Goal: Information Seeking & Learning: Learn about a topic

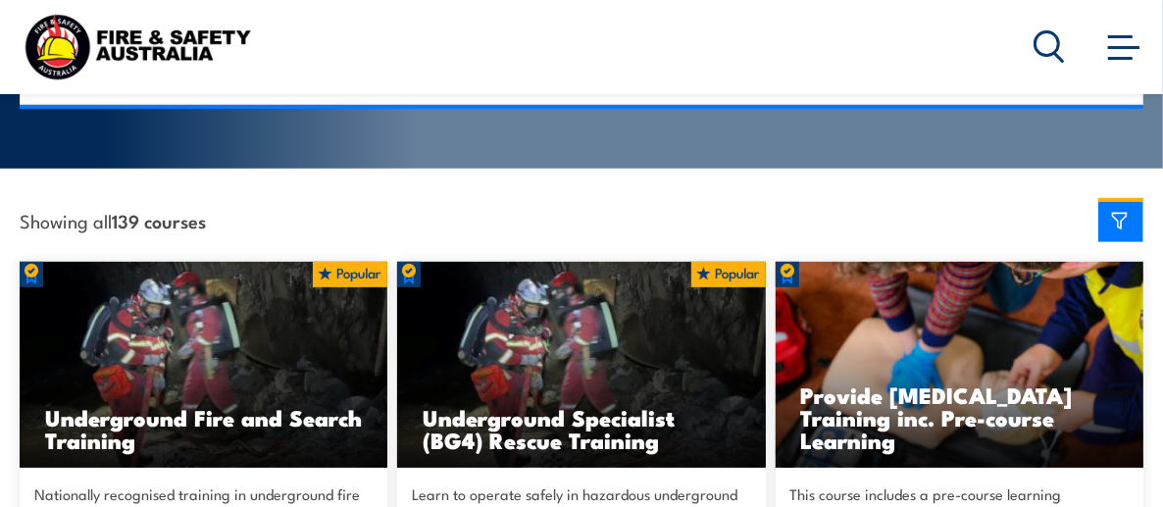
scroll to position [490, 0]
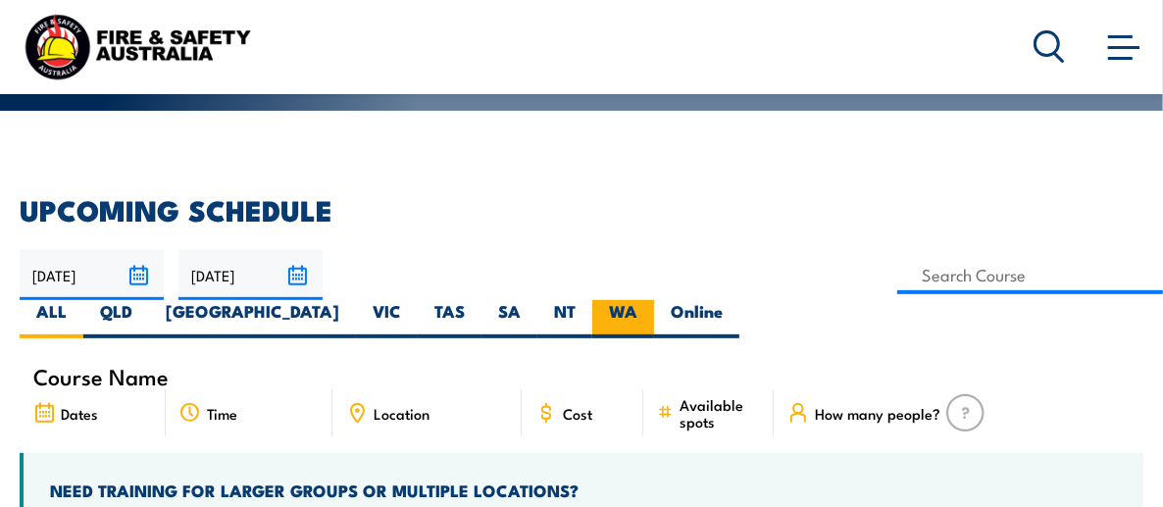
click at [481, 306] on label "SA" at bounding box center [509, 319] width 56 height 38
click at [521, 306] on input "SA" at bounding box center [527, 306] width 13 height 13
radio input "true"
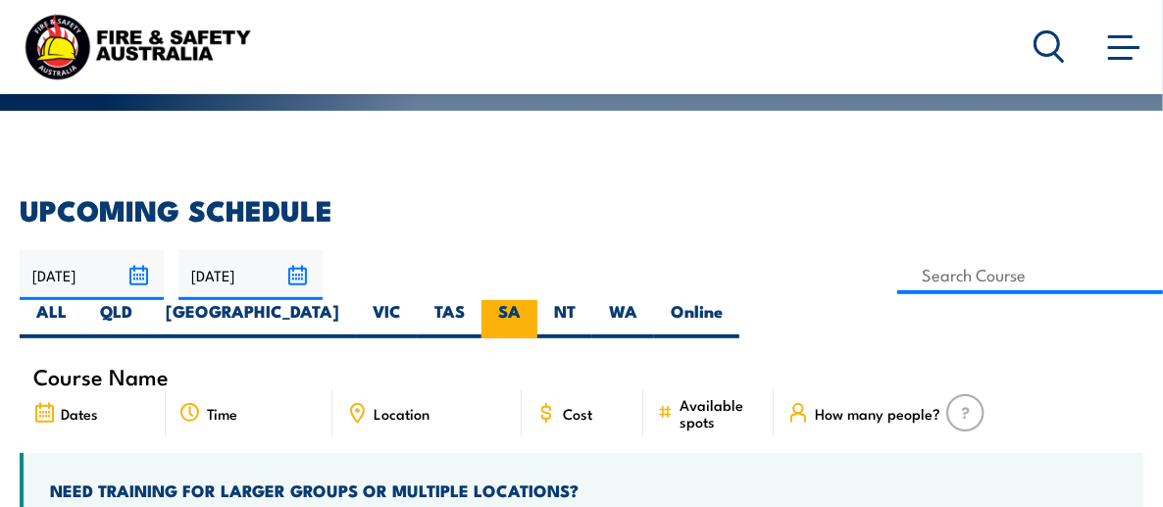
click at [481, 313] on label "SA" at bounding box center [509, 319] width 56 height 38
click at [521, 313] on input "SA" at bounding box center [527, 306] width 13 height 13
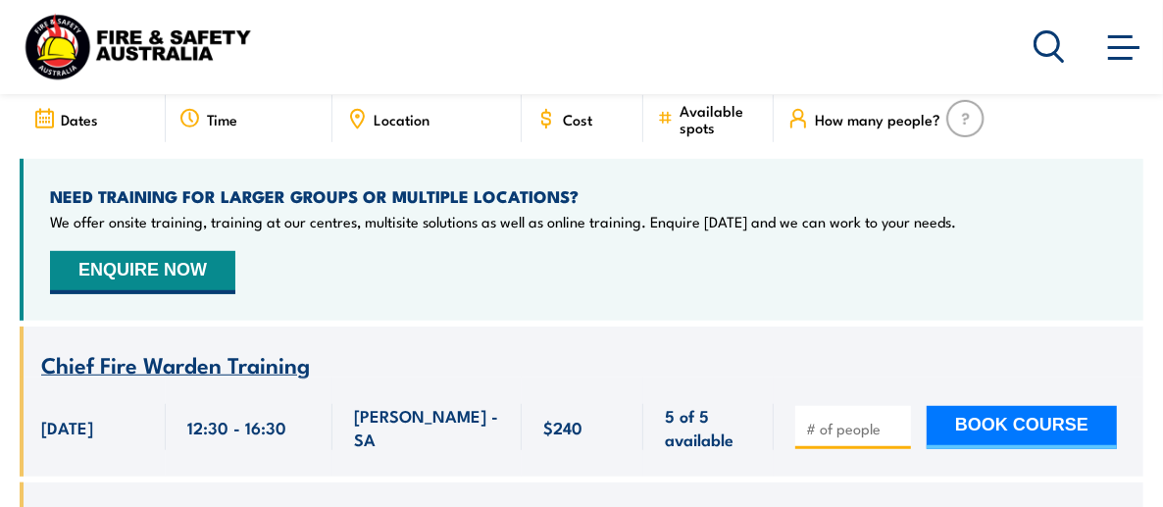
scroll to position [784, 0]
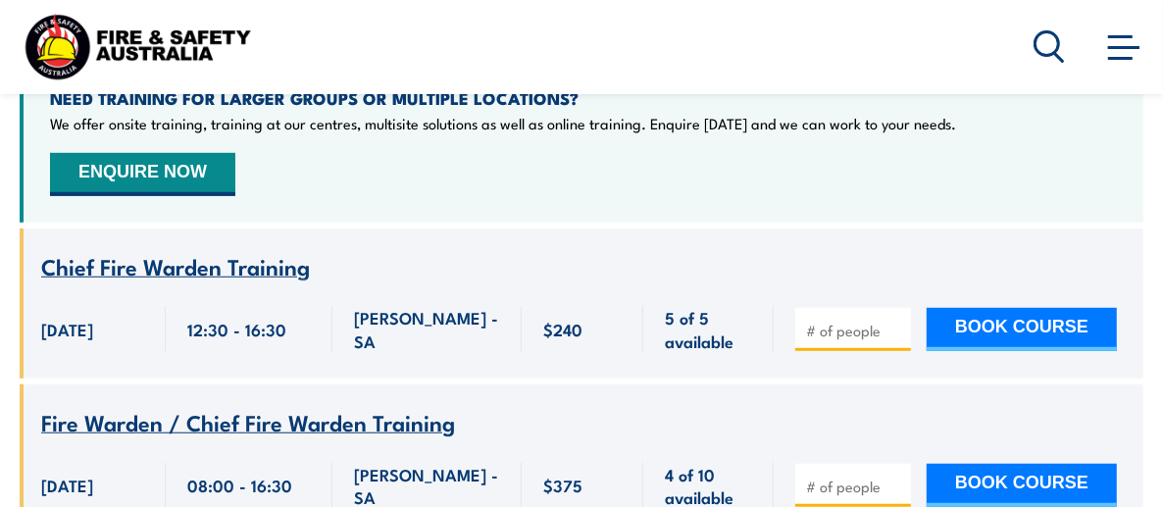
click at [145, 261] on span "Chief Fire Warden Training" at bounding box center [175, 265] width 269 height 33
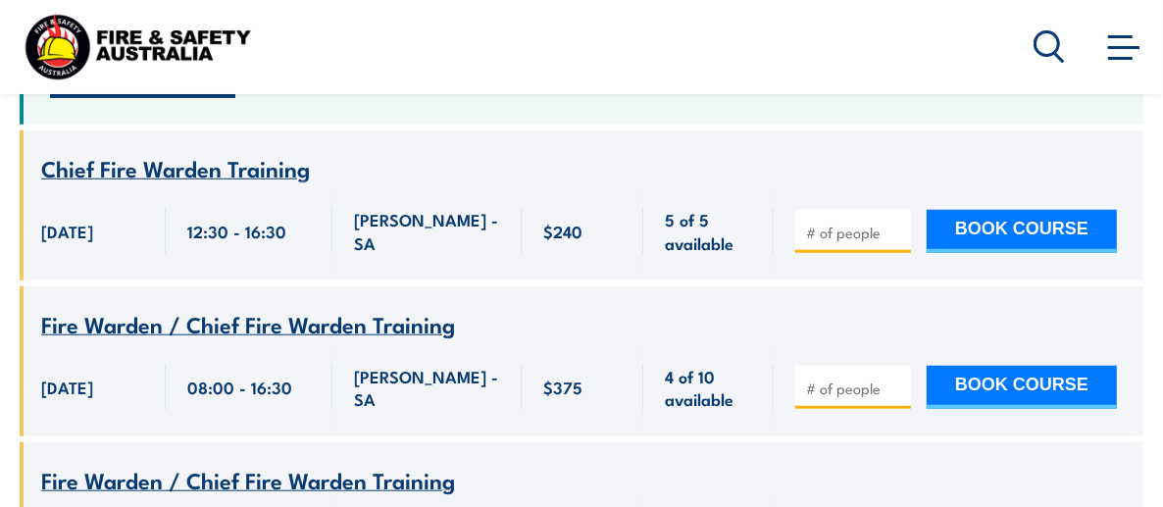
click at [271, 323] on span "Fire Warden / Chief Fire Warden Training" at bounding box center [248, 323] width 414 height 33
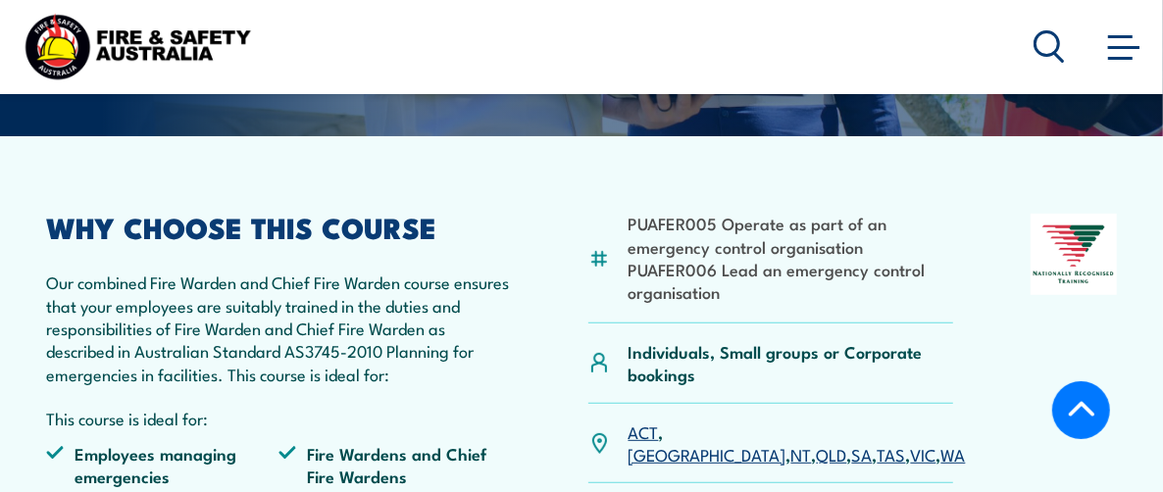
scroll to position [392, 0]
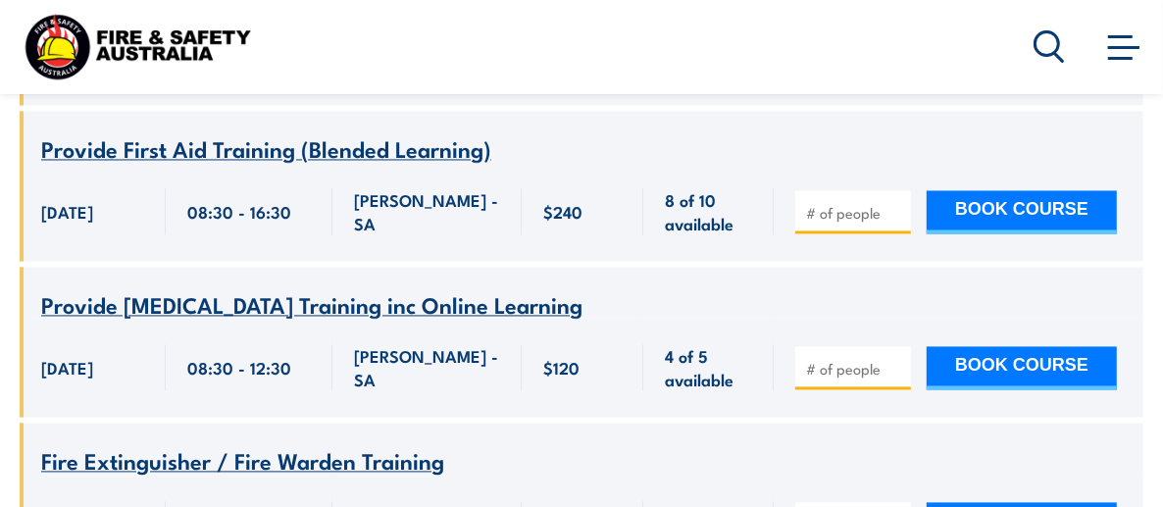
scroll to position [2451, 0]
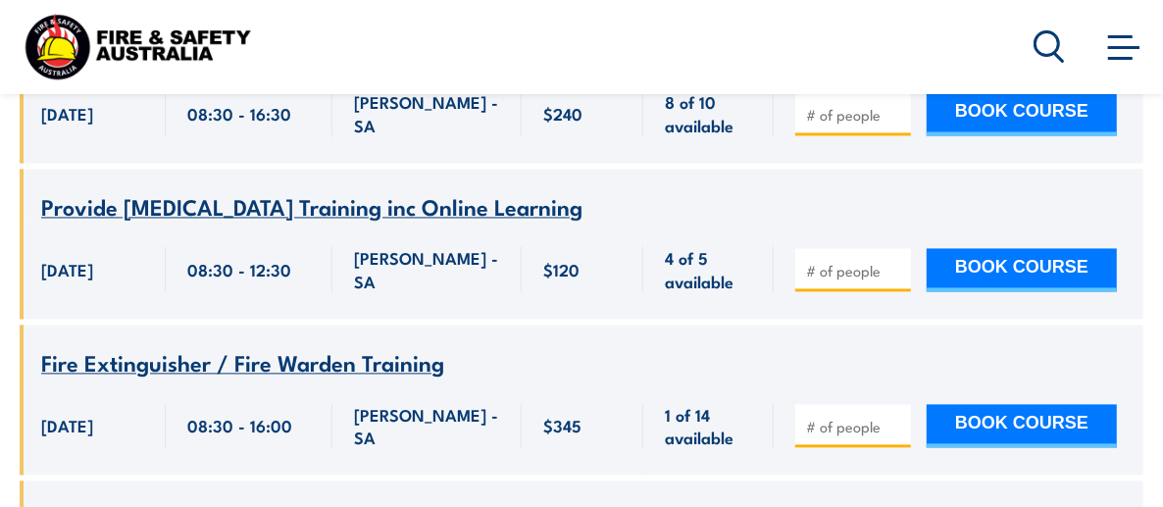
click at [354, 345] on span "Fire Extinguisher / Fire Warden Training" at bounding box center [242, 361] width 403 height 33
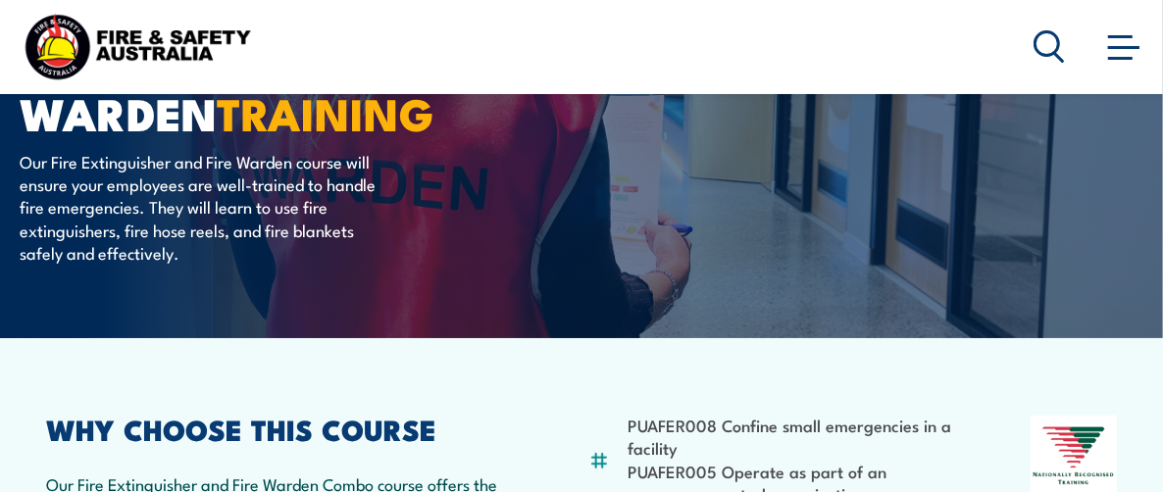
scroll to position [196, 0]
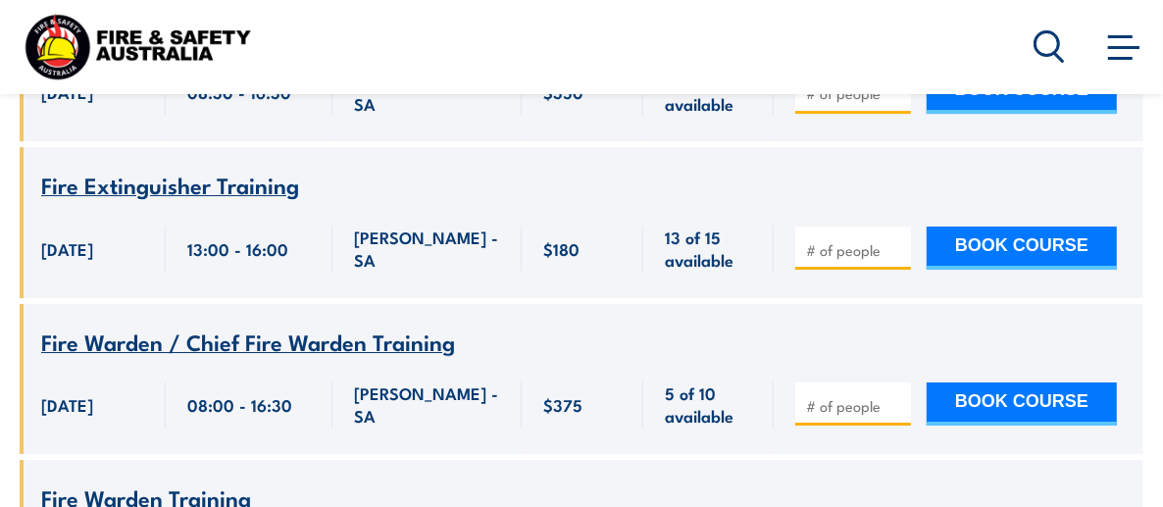
scroll to position [4215, 0]
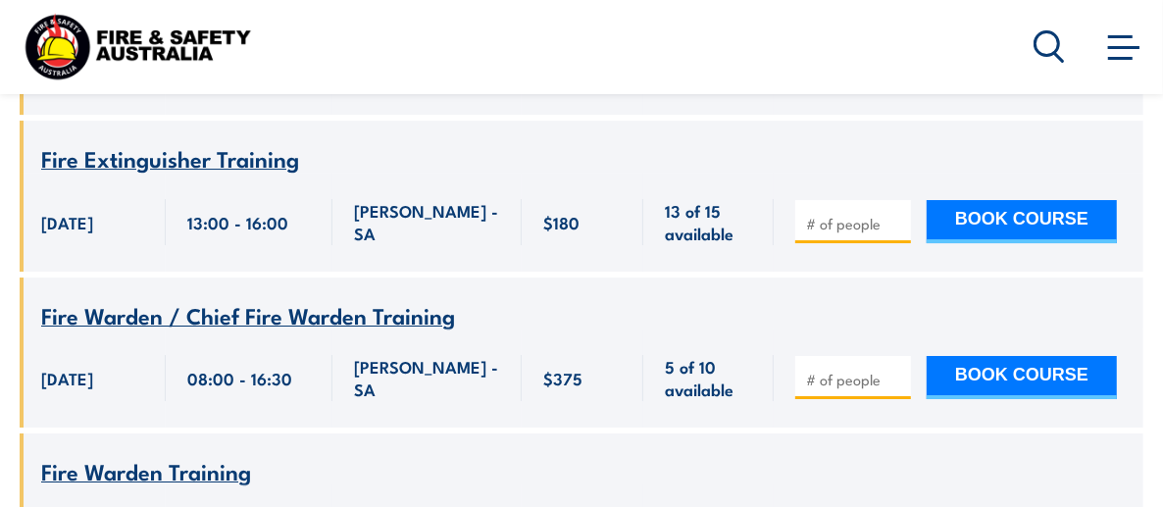
click at [235, 298] on span "Fire Warden / Chief Fire Warden Training" at bounding box center [248, 314] width 414 height 33
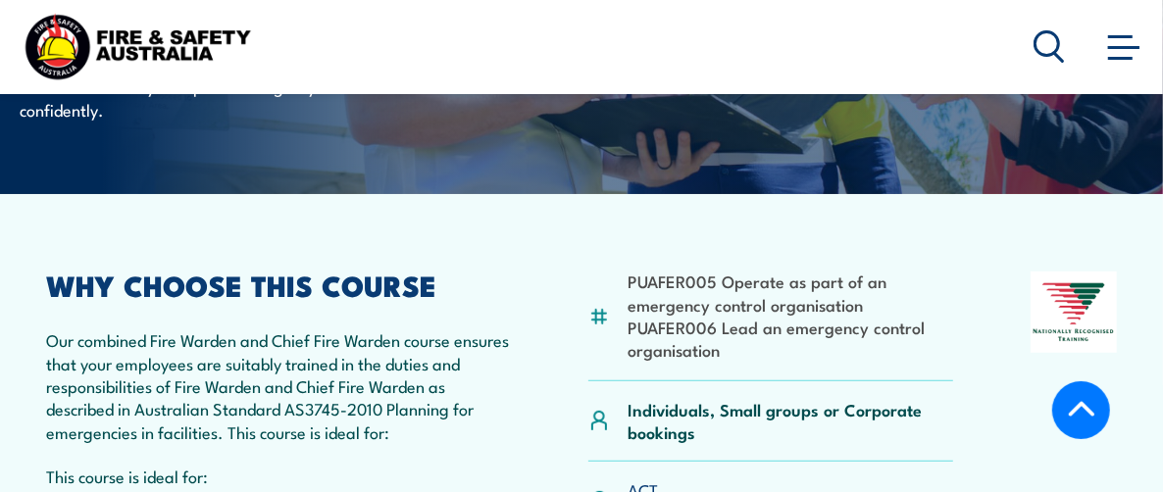
scroll to position [392, 0]
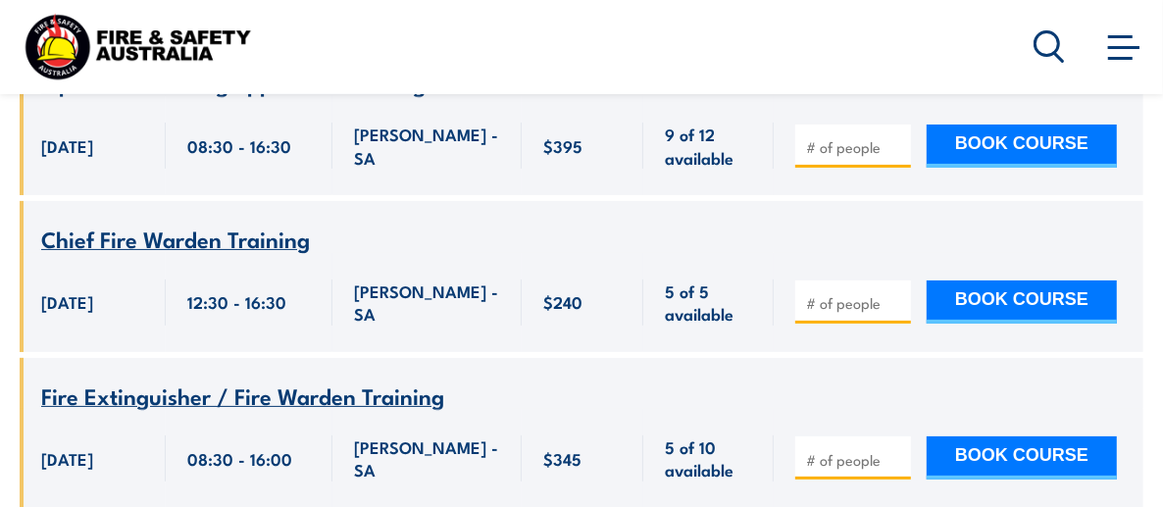
scroll to position [4803, 0]
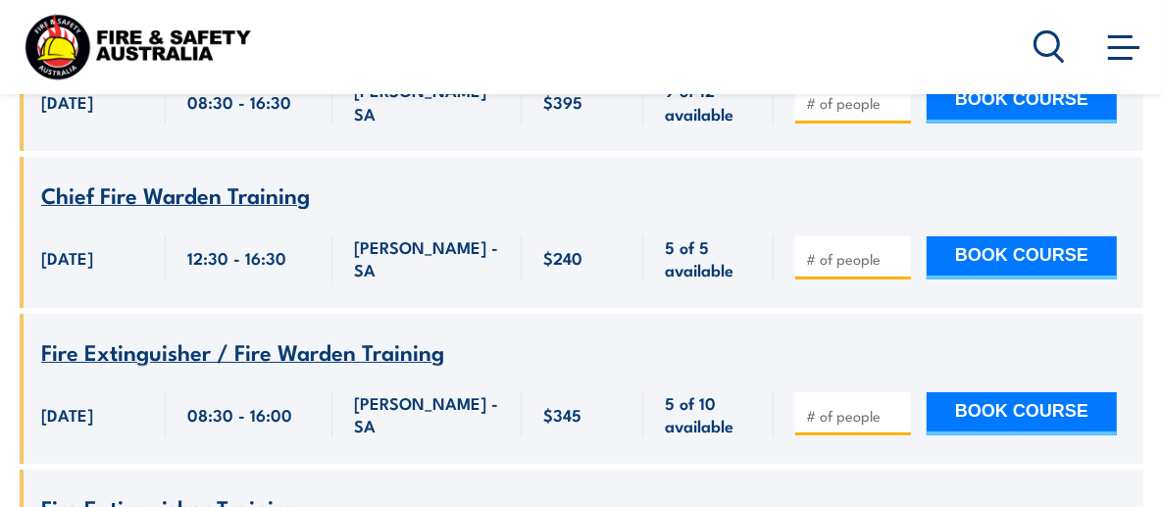
click at [321, 334] on span "Fire Extinguisher / Fire Warden Training" at bounding box center [242, 350] width 403 height 33
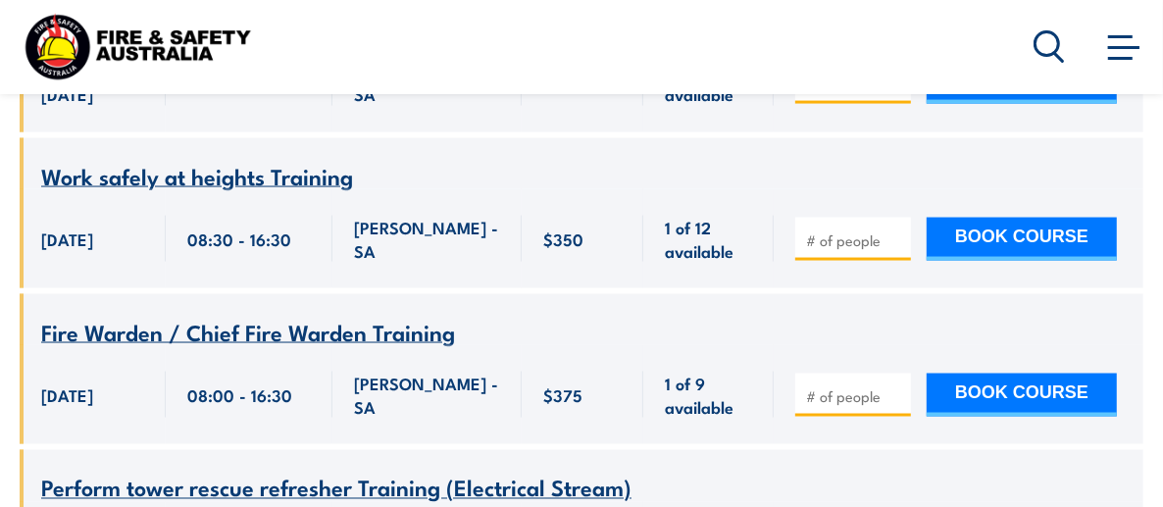
scroll to position [6568, 0]
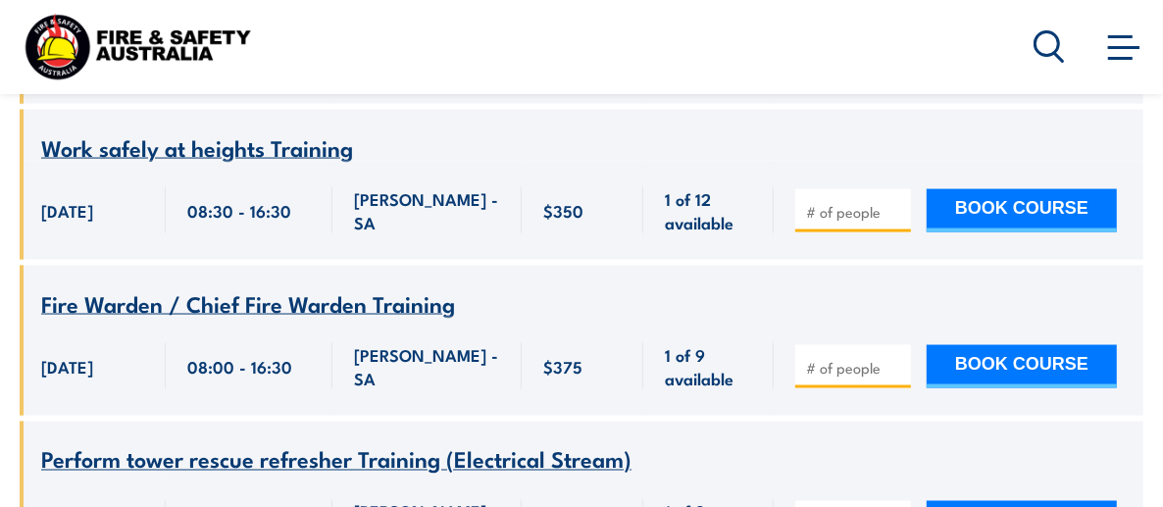
click at [0, 0] on link "Learner Portal" at bounding box center [0, 0] width 0 height 0
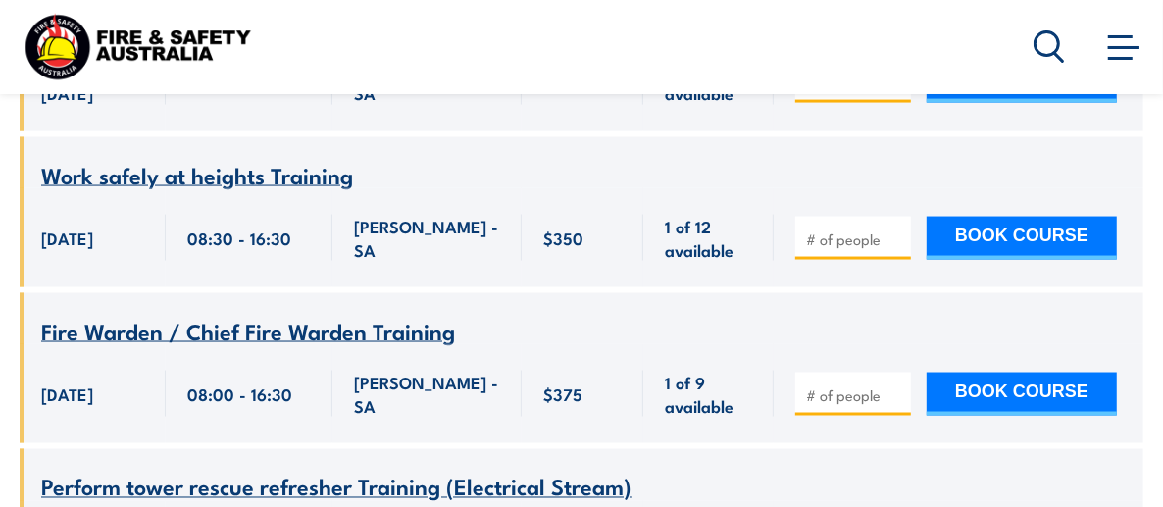
scroll to position [6470, 0]
